Goal: Information Seeking & Learning: Learn about a topic

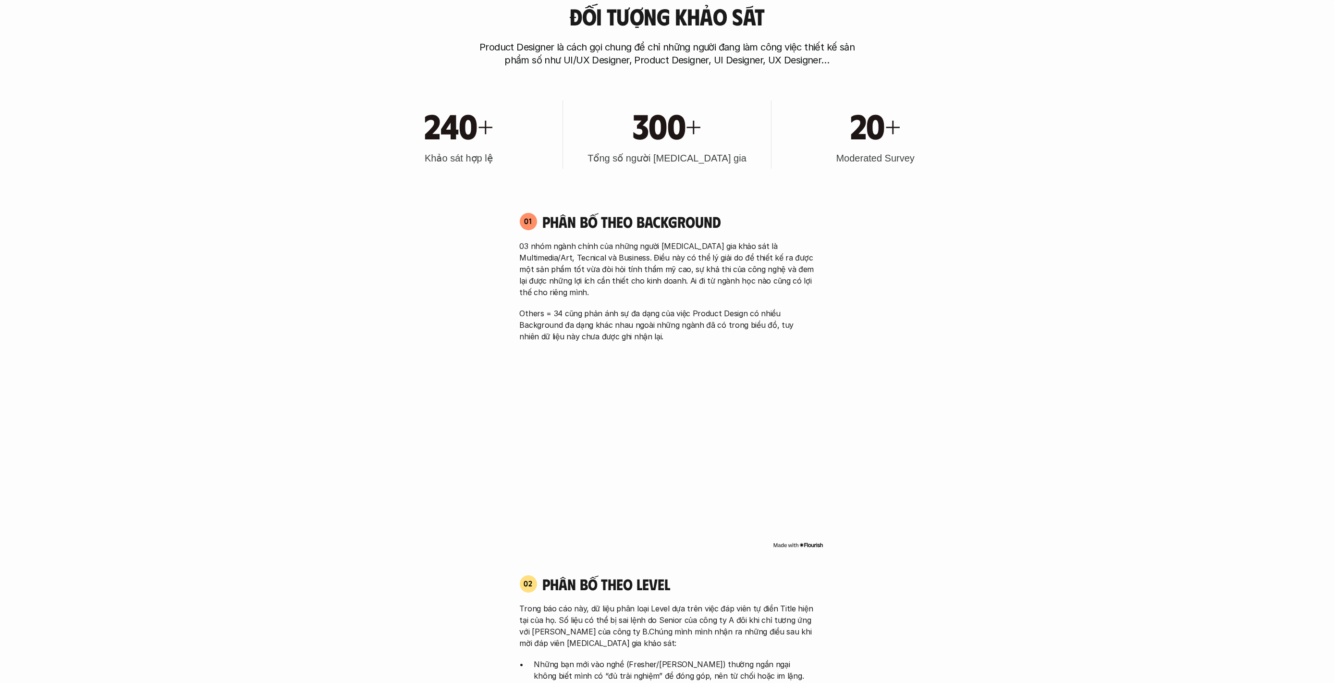
scroll to position [747, 0]
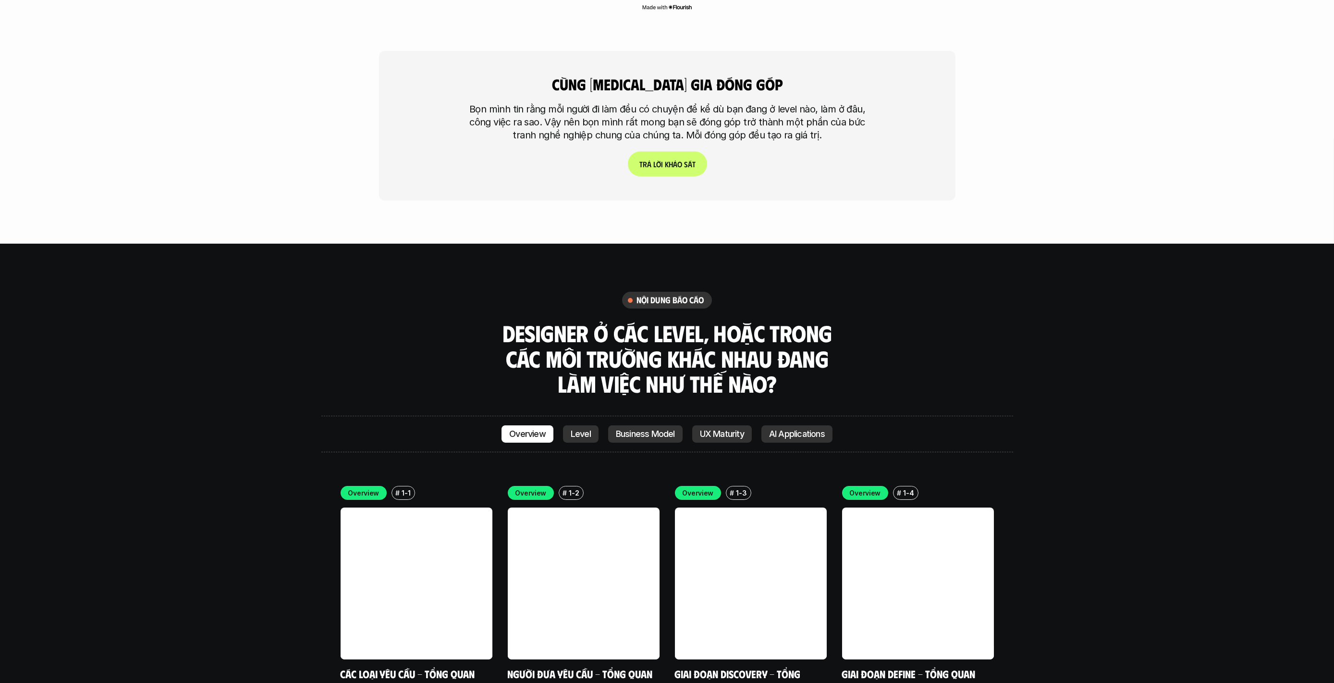
scroll to position [2829, 0]
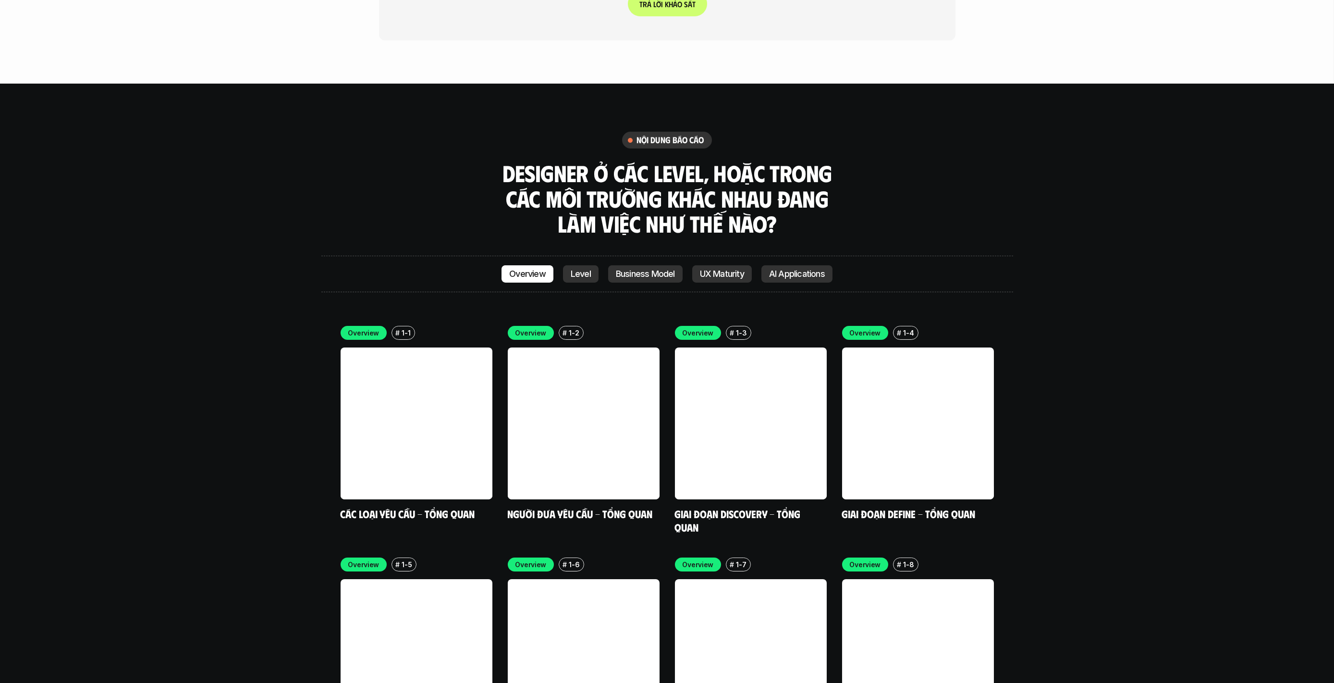
click at [585, 269] on p "Level" at bounding box center [581, 274] width 20 height 10
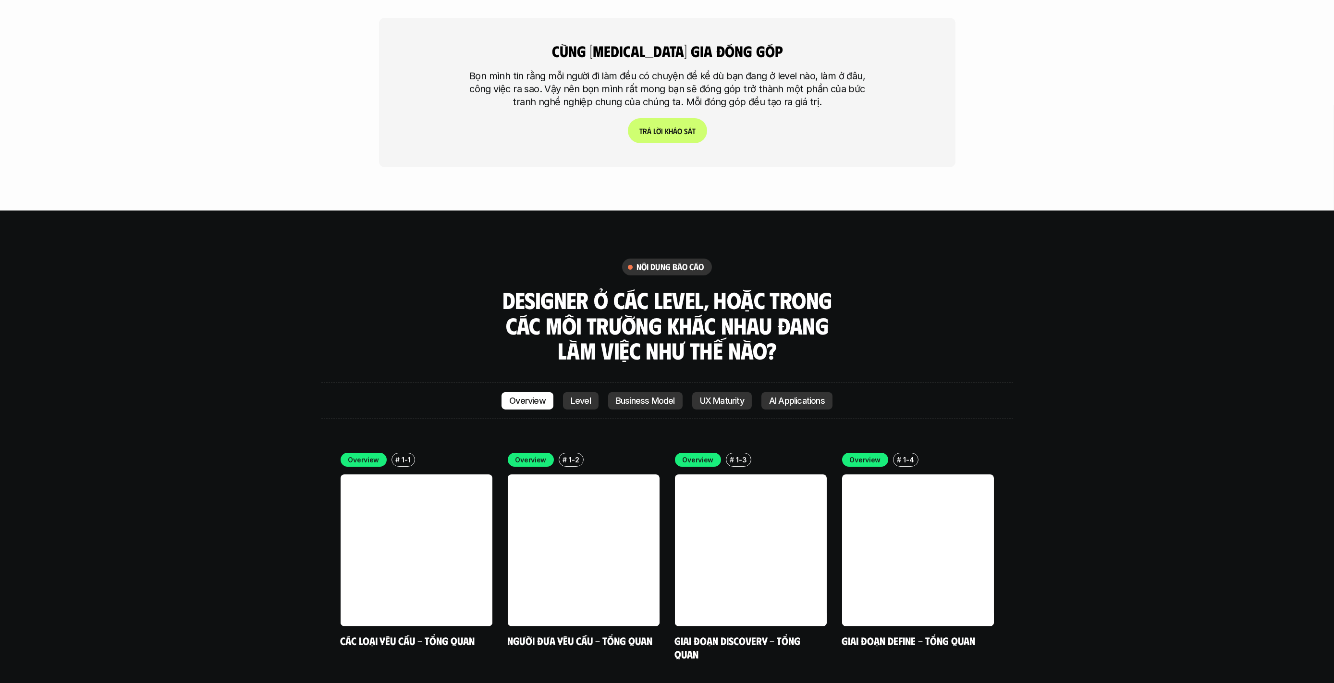
scroll to position [2716, 0]
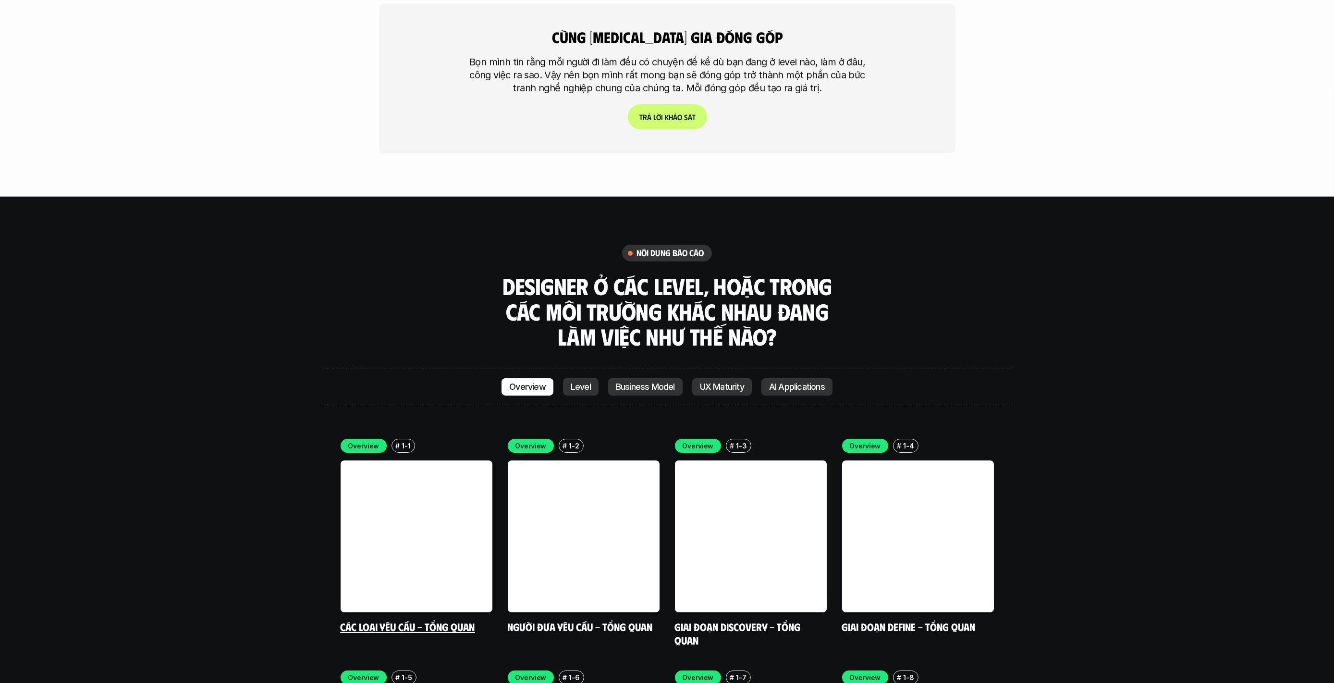
click at [406, 460] on link at bounding box center [417, 536] width 152 height 152
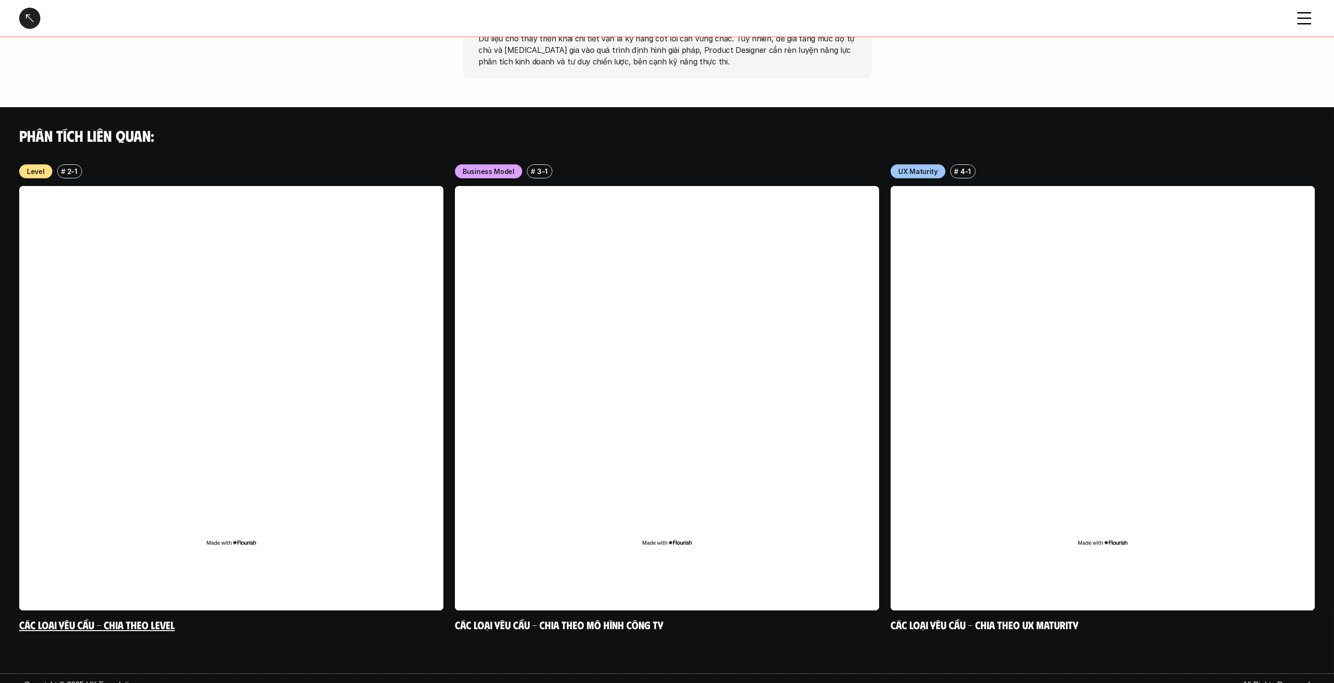
scroll to position [858, 0]
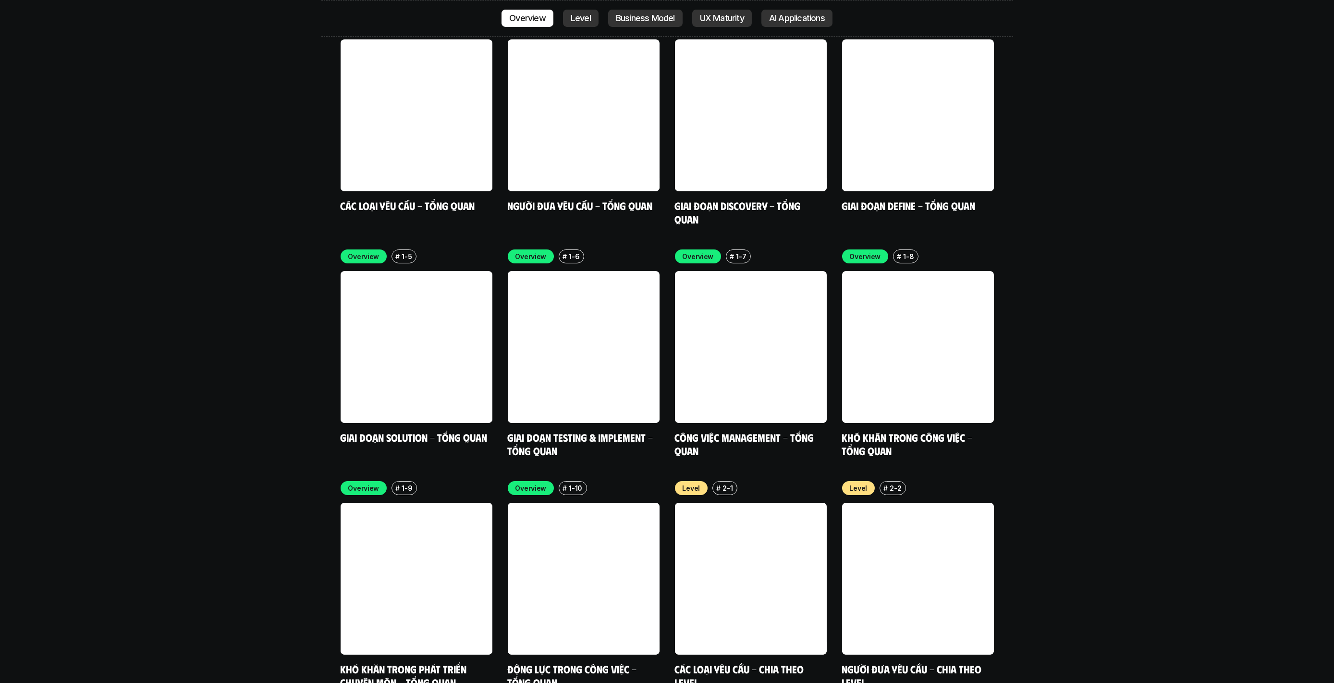
scroll to position [3143, 0]
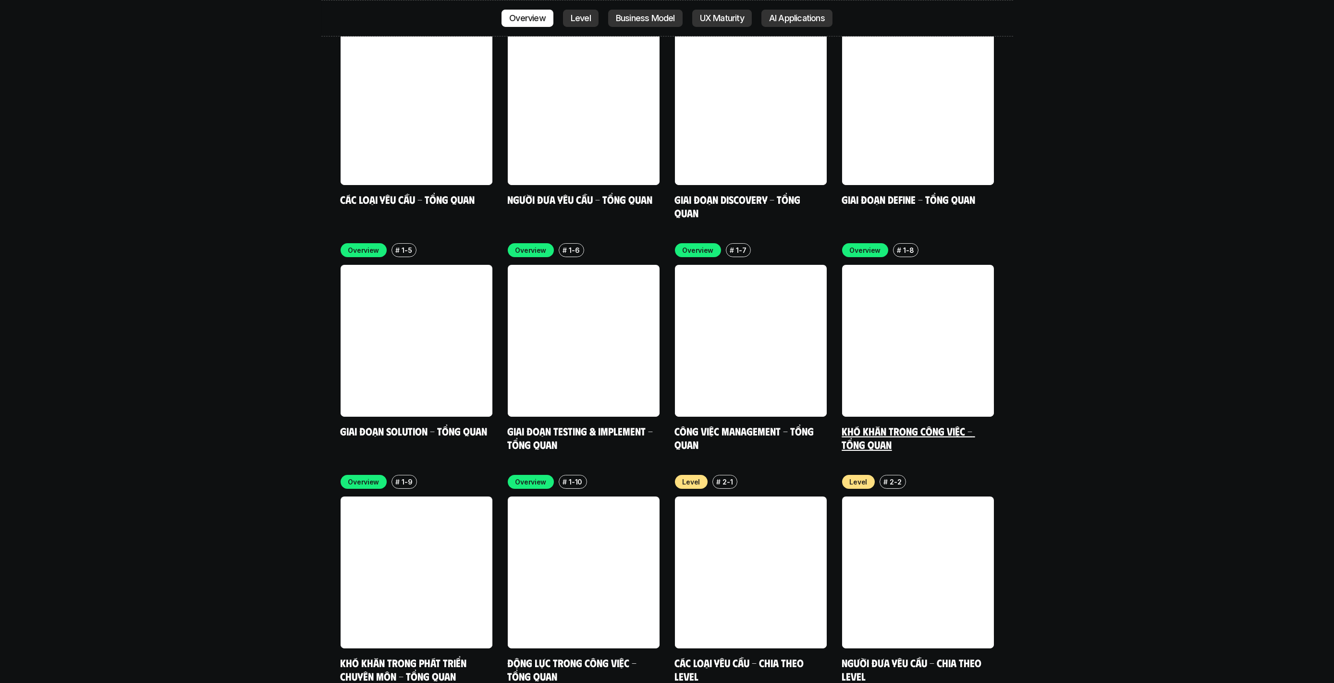
click at [958, 289] on link at bounding box center [918, 341] width 152 height 152
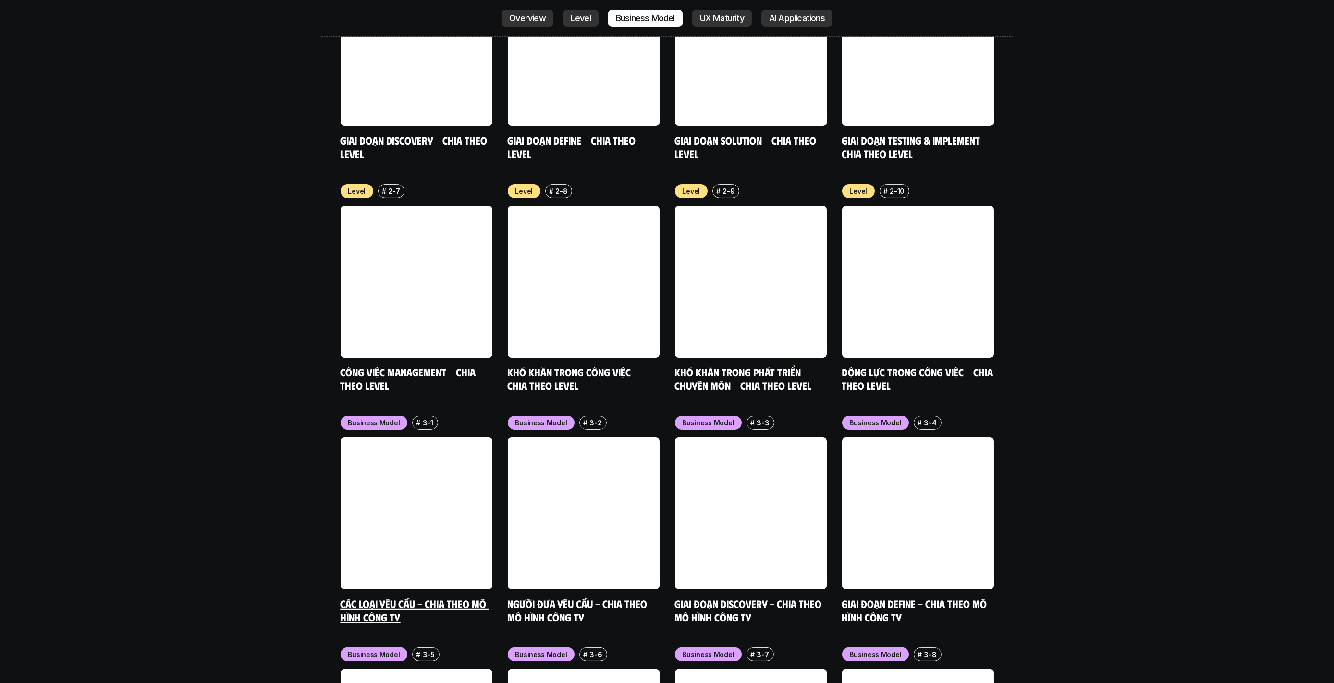
scroll to position [3897, 0]
click at [556, 217] on link at bounding box center [584, 282] width 152 height 152
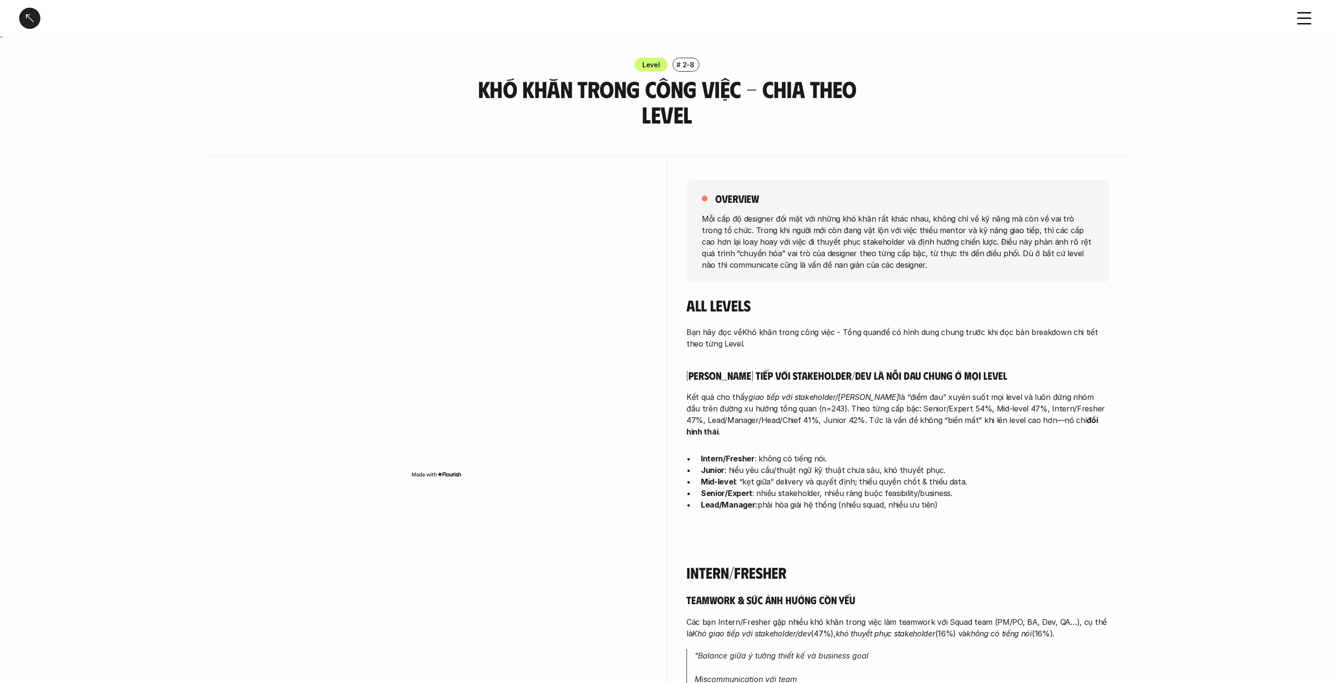
scroll to position [213, 0]
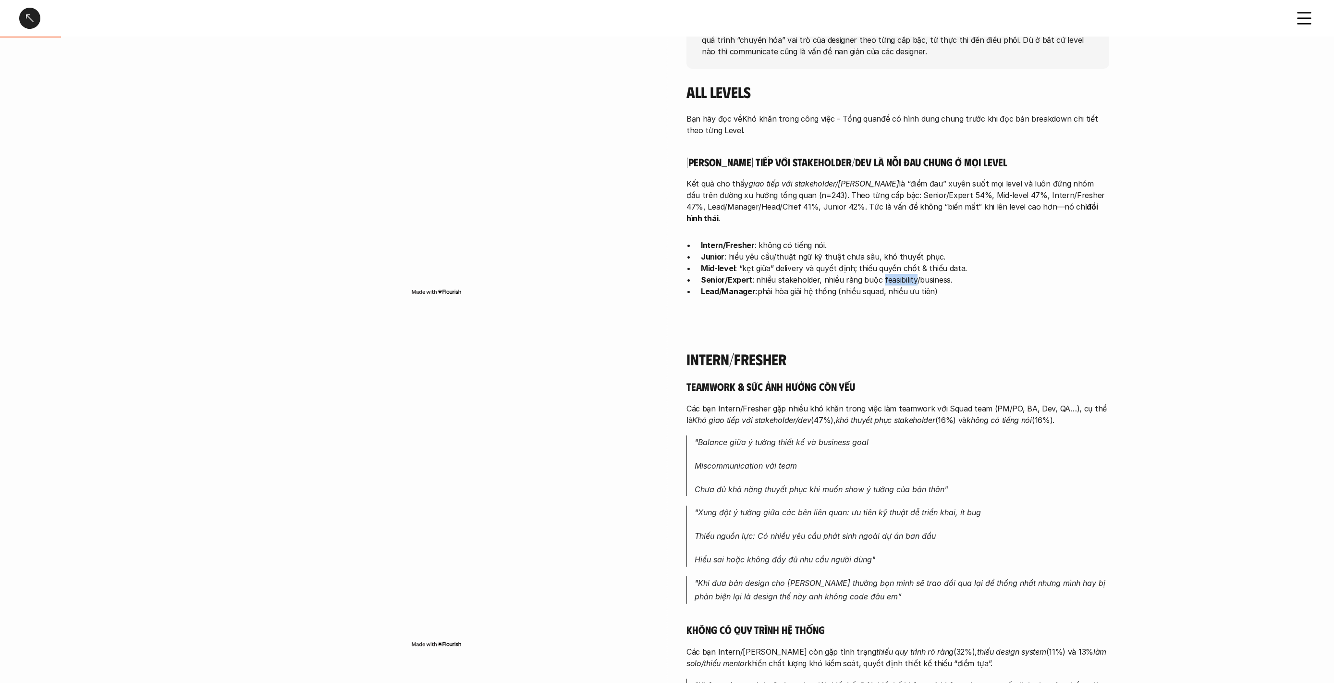
drag, startPoint x: 880, startPoint y: 267, endPoint x: 912, endPoint y: 268, distance: 32.2
click at [912, 274] on p "Senior/Expert : nhiều stakeholder, nhiều ràng buộc feasibility/business." at bounding box center [905, 280] width 408 height 12
copy p "feasibility"
click at [805, 285] on p "Lead/Manager: phải hòa giải hệ thống (nhiều squad, nhiều ưu tiên)" at bounding box center [905, 291] width 408 height 12
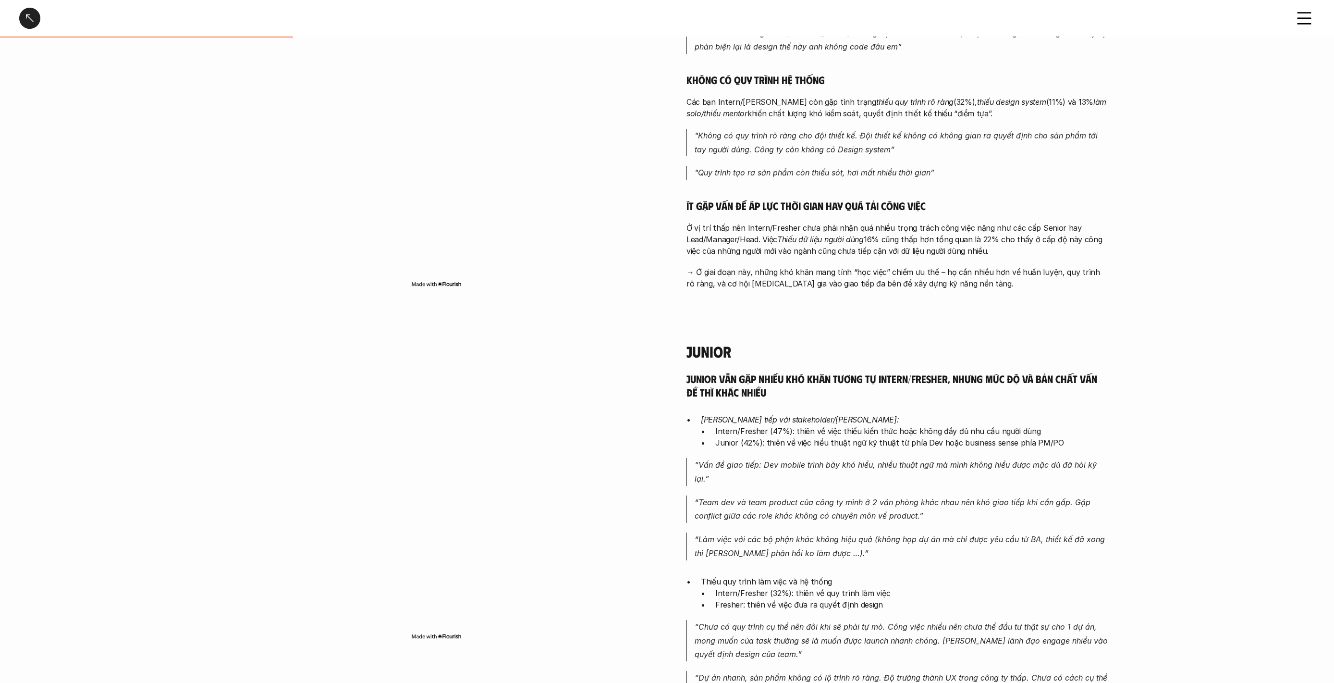
scroll to position [907, 0]
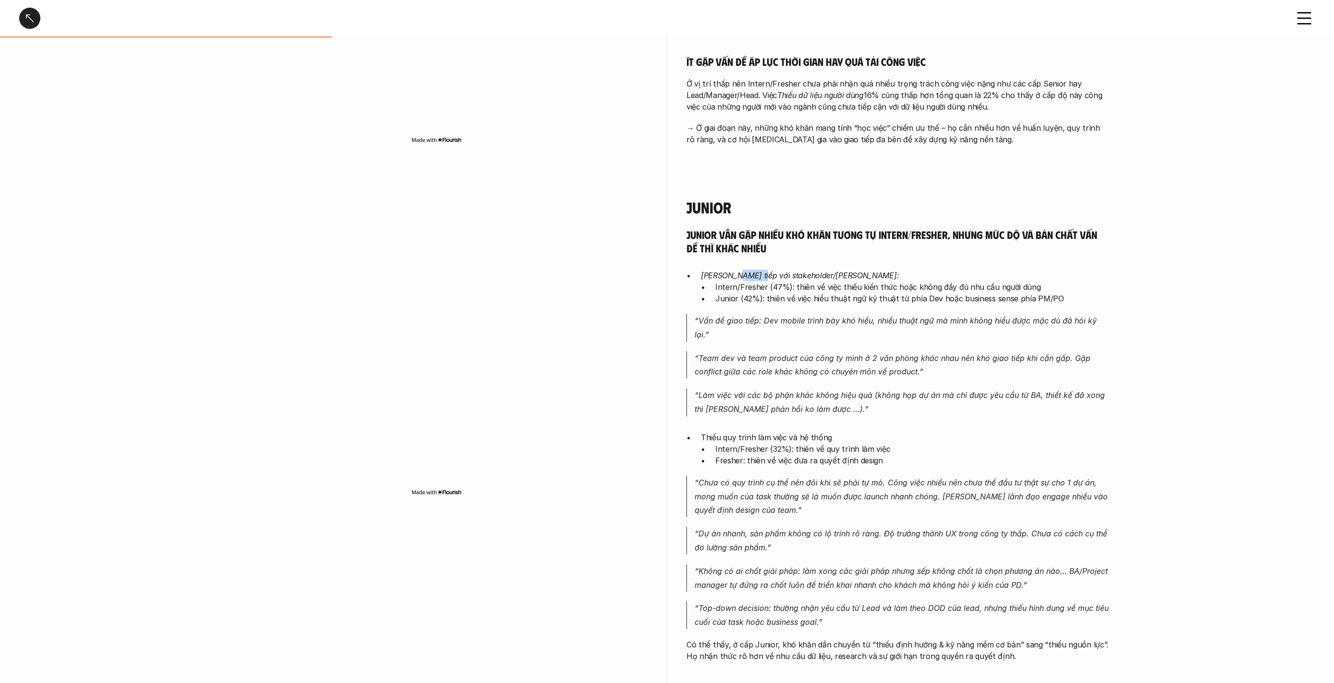
drag, startPoint x: 730, startPoint y: 265, endPoint x: 752, endPoint y: 264, distance: 21.7
click at [752, 271] on em "[PERSON_NAME] tiếp với stakeholder/[PERSON_NAME]:" at bounding box center [800, 276] width 198 height 10
click at [796, 271] on em "[PERSON_NAME] tiếp với stakeholder/[PERSON_NAME]:" at bounding box center [800, 276] width 198 height 10
drag, startPoint x: 722, startPoint y: 263, endPoint x: 785, endPoint y: 262, distance: 63.4
click at [784, 271] on em "[PERSON_NAME] tiếp với stakeholder/[PERSON_NAME]:" at bounding box center [800, 276] width 198 height 10
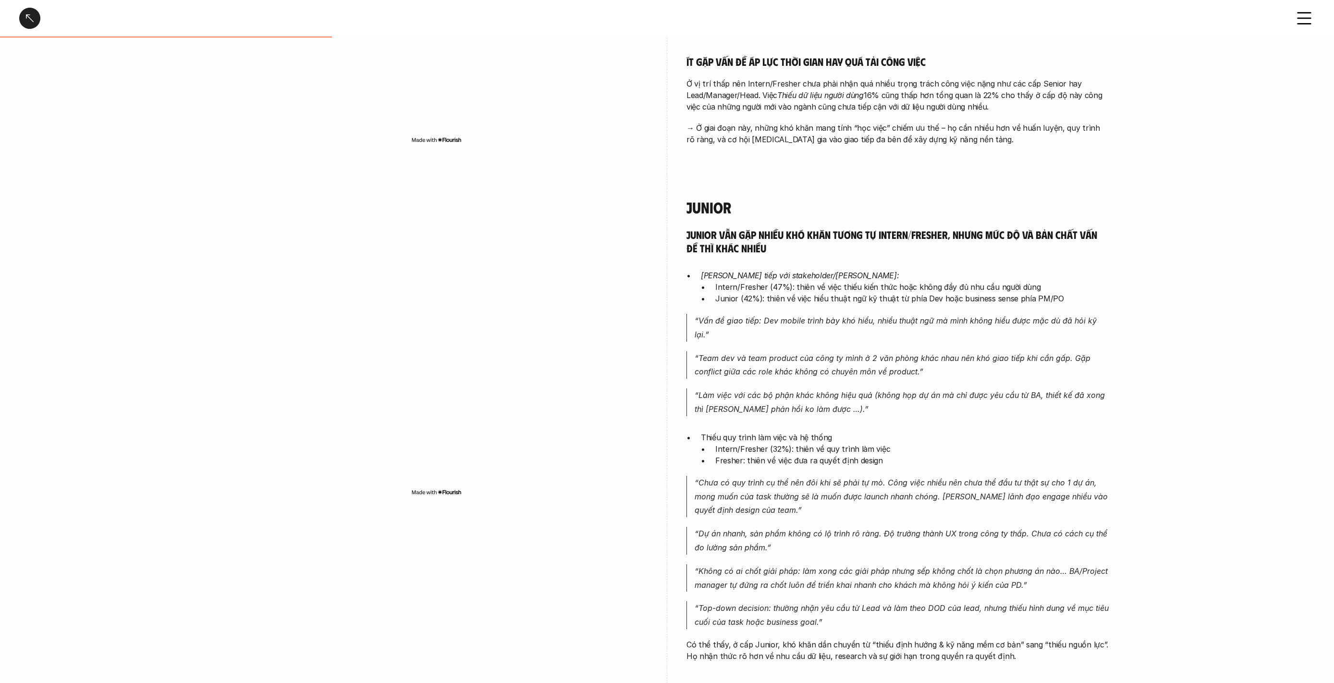
click at [817, 281] on p "Intern/Fresher (47%): thiên về việc thiếu kiến thức hoặc không đầy đủ nhu cầu n…" at bounding box center [912, 287] width 394 height 12
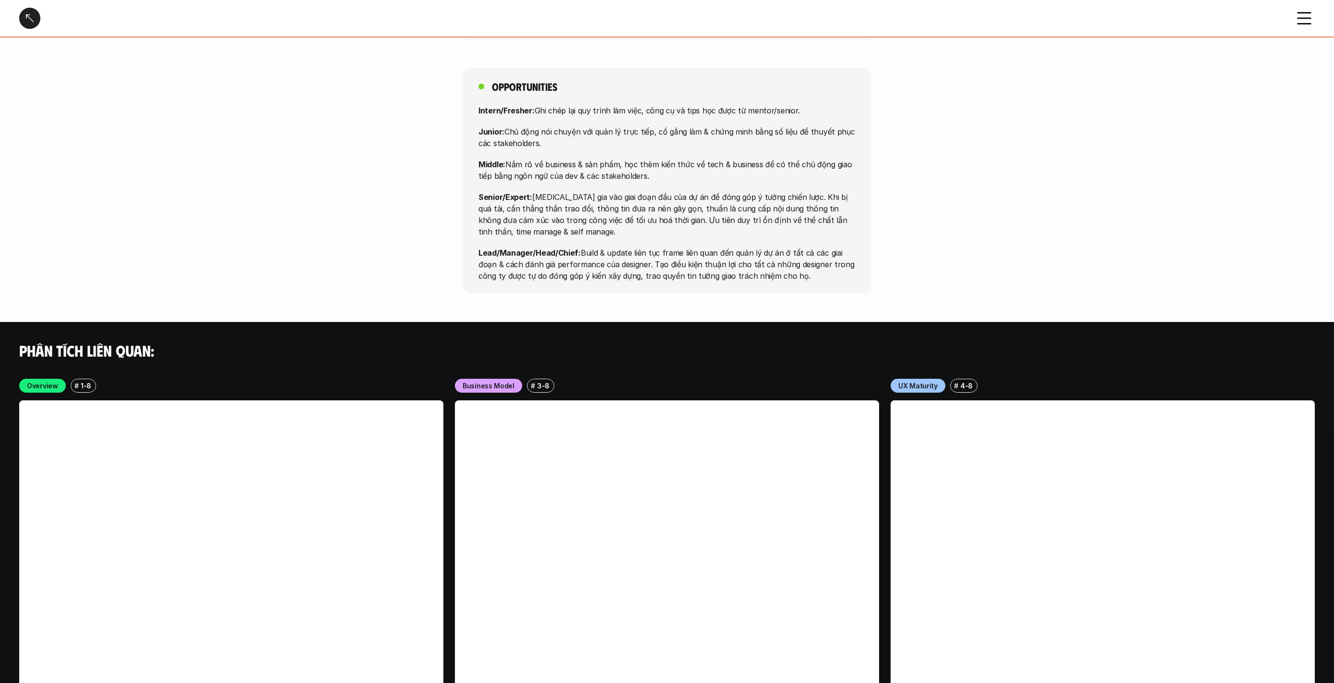
scroll to position [3622, 0]
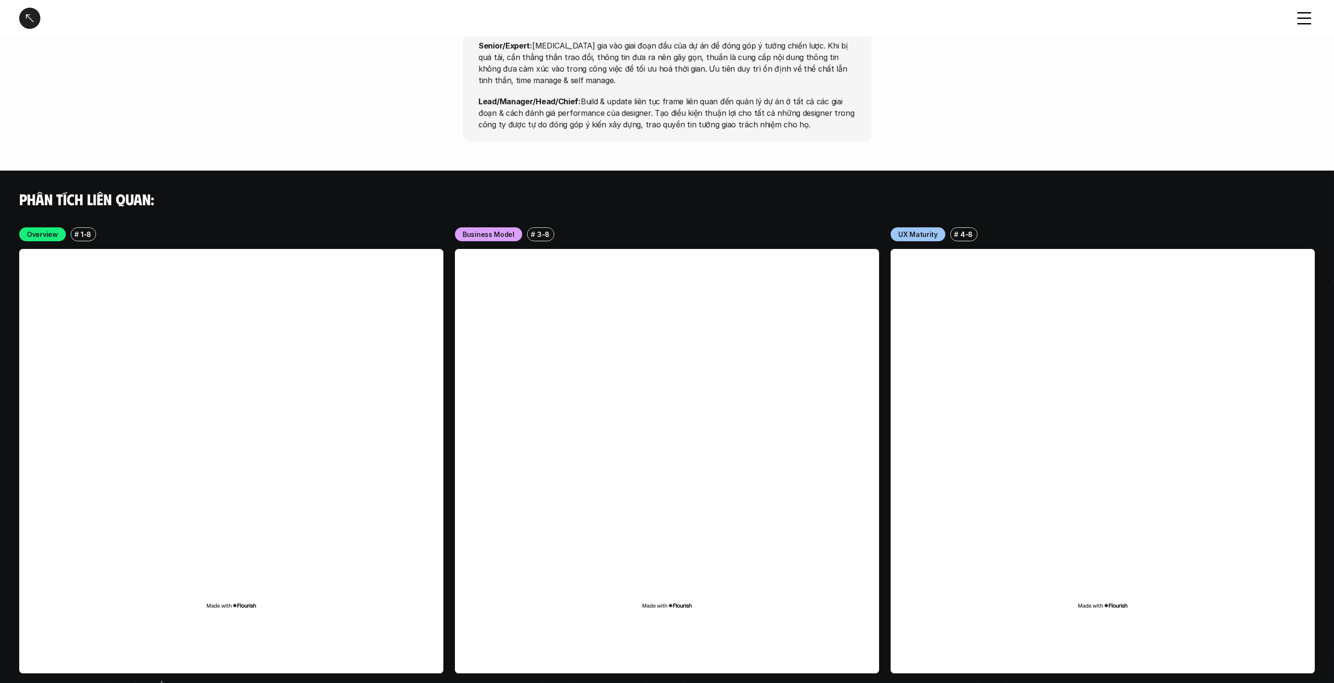
click at [15, 17] on div "Khó khăn trong công việc - Chia theo Level" at bounding box center [667, 18] width 1334 height 37
click at [29, 20] on div at bounding box center [29, 18] width 21 height 21
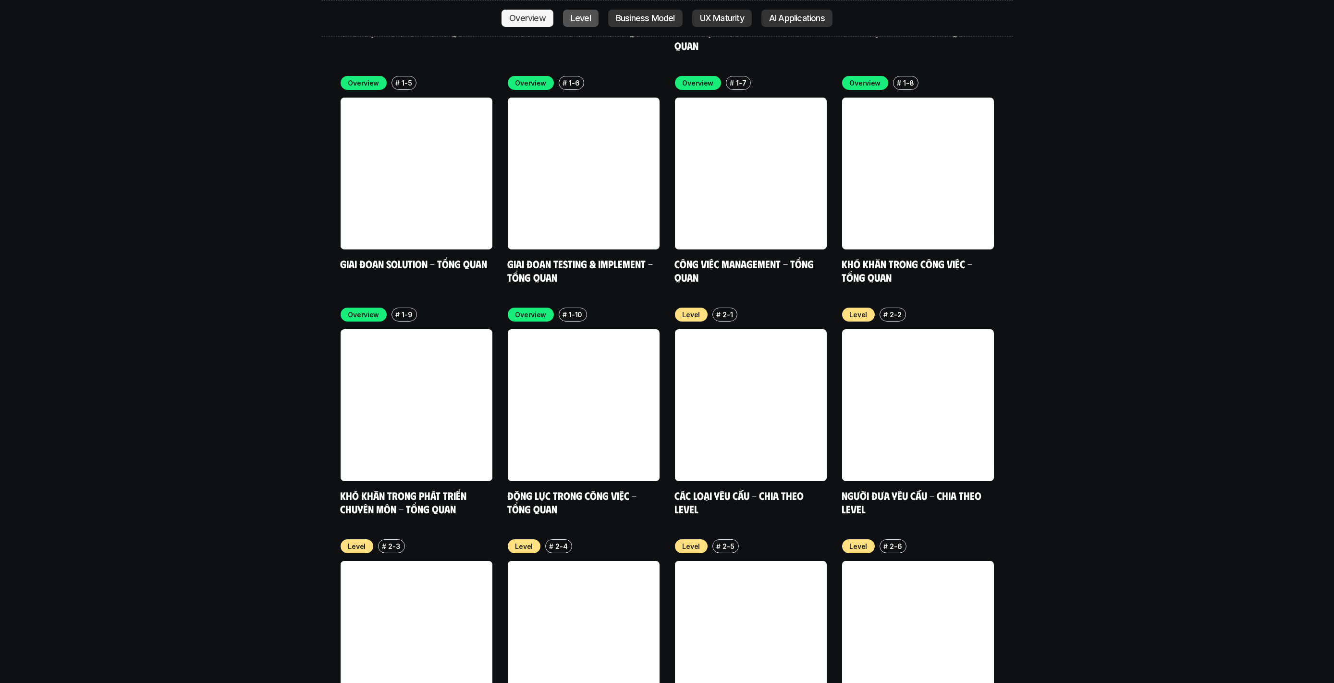
scroll to position [3311, 0]
click at [562, 338] on link at bounding box center [584, 405] width 152 height 152
